Goal: Task Accomplishment & Management: Manage account settings

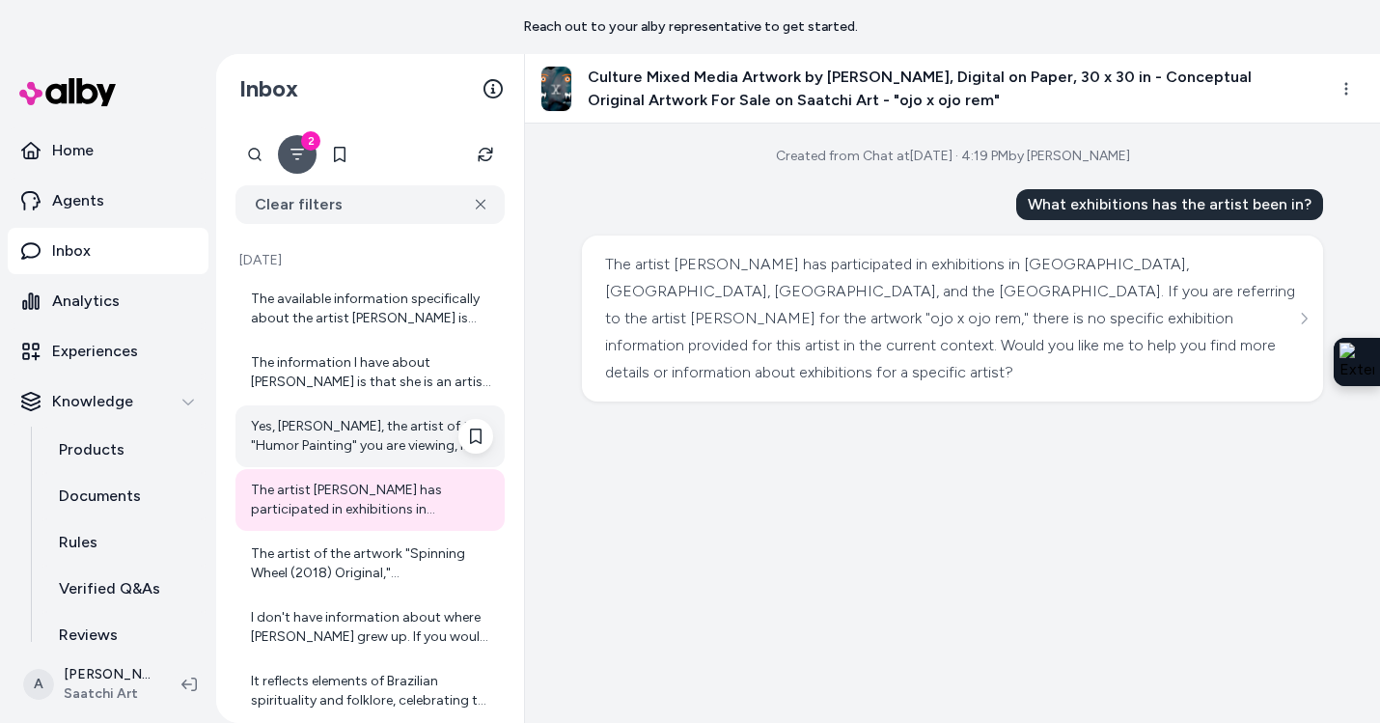
click at [412, 431] on div "Yes, [PERSON_NAME], the artist of the "Humor Painting" you are viewing, is desc…" at bounding box center [372, 436] width 242 height 39
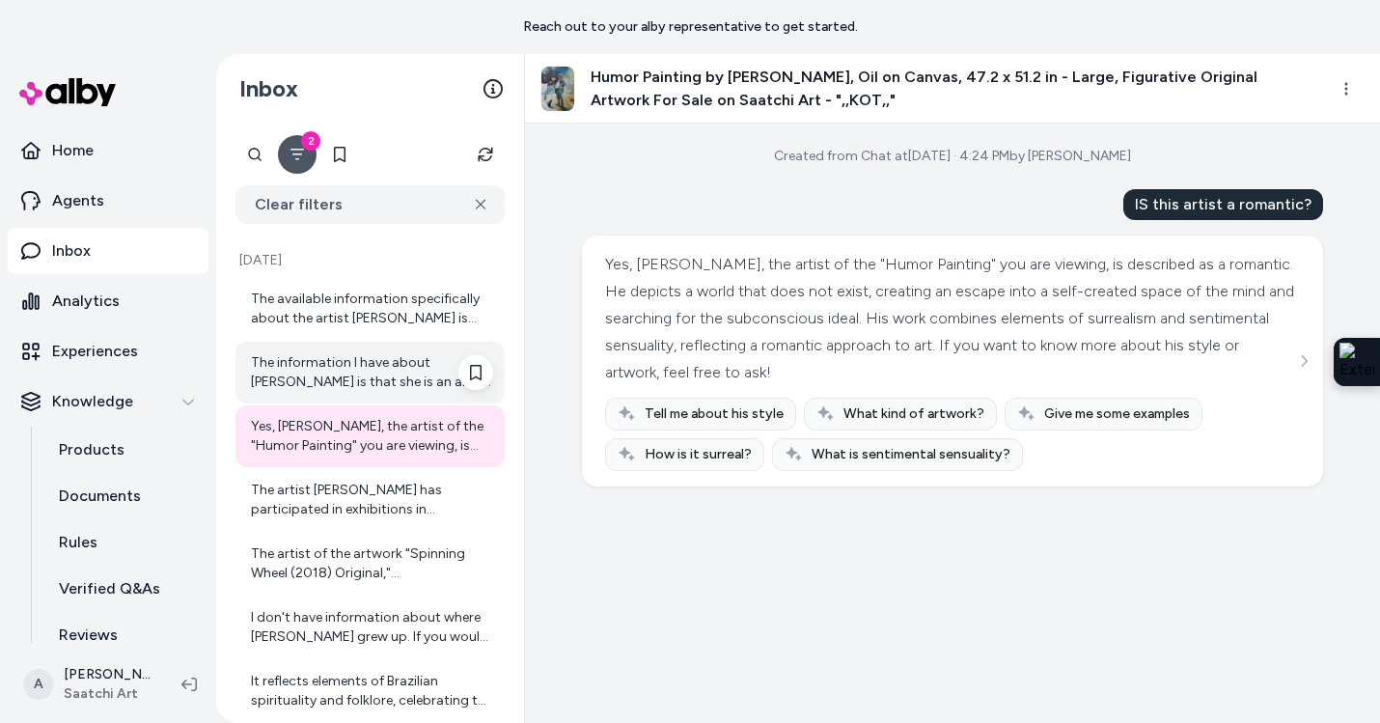
click at [398, 378] on div "The information I have about [PERSON_NAME] is that she is an artist from [GEOGR…" at bounding box center [372, 372] width 242 height 39
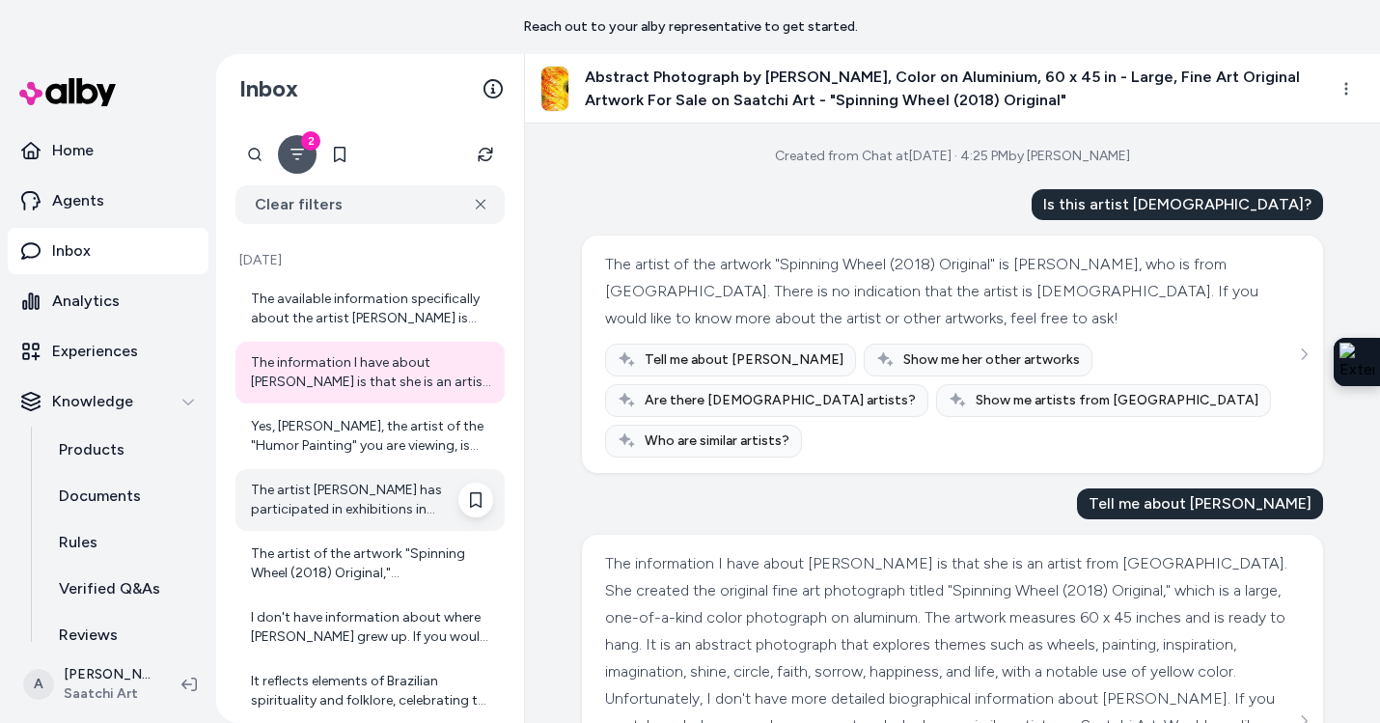
click at [354, 501] on div "The artist [PERSON_NAME] has participated in exhibitions in [GEOGRAPHIC_DATA], …" at bounding box center [372, 500] width 242 height 39
